Goal: Task Accomplishment & Management: Manage account settings

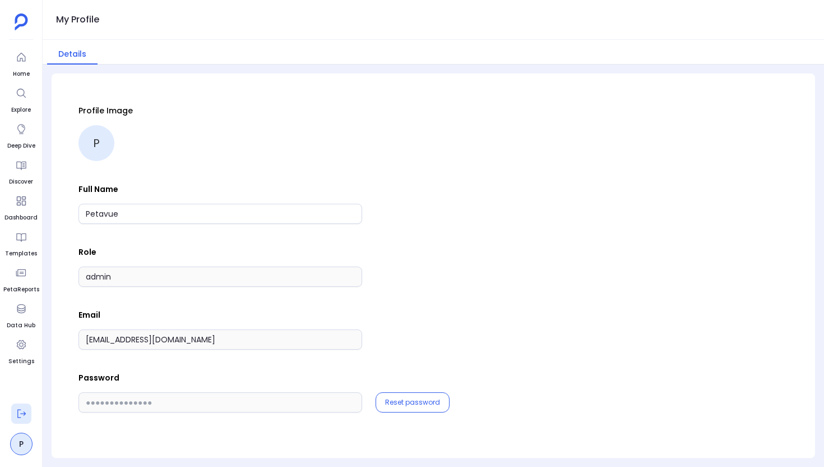
click at [20, 410] on icon at bounding box center [21, 413] width 11 height 11
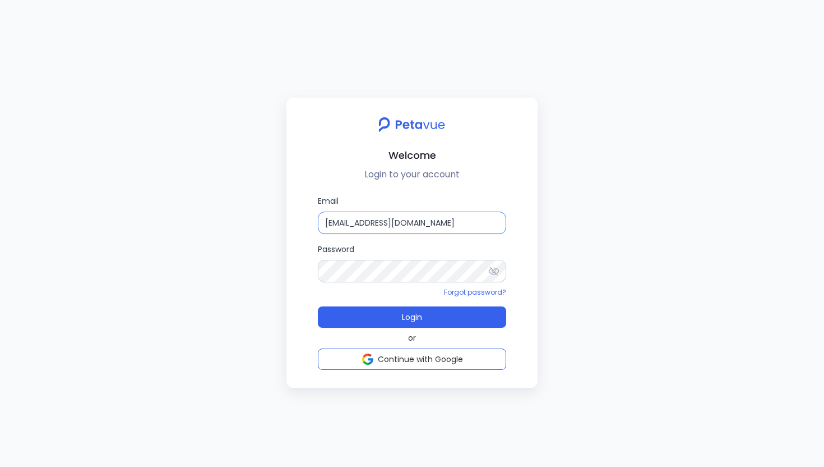
click at [462, 225] on input "support_eval_ts@petavue.com" at bounding box center [412, 222] width 188 height 22
type input "support+gsgongmasked@petavue.com"
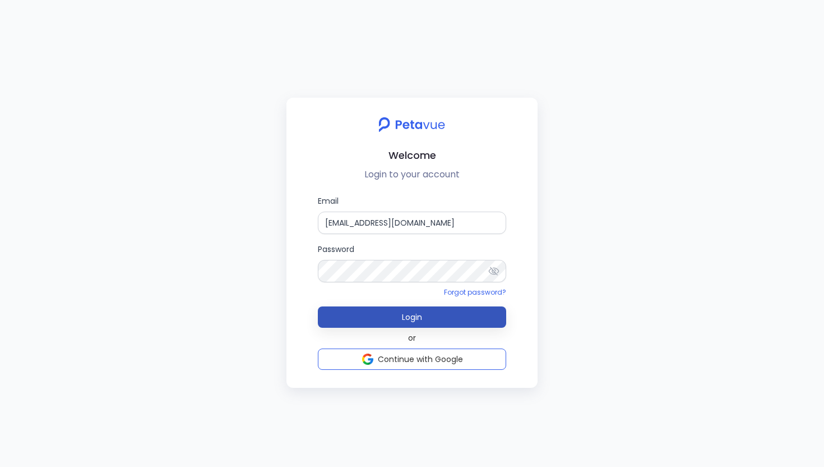
click at [432, 321] on button "Login" at bounding box center [412, 316] width 188 height 21
